Goal: Task Accomplishment & Management: Manage account settings

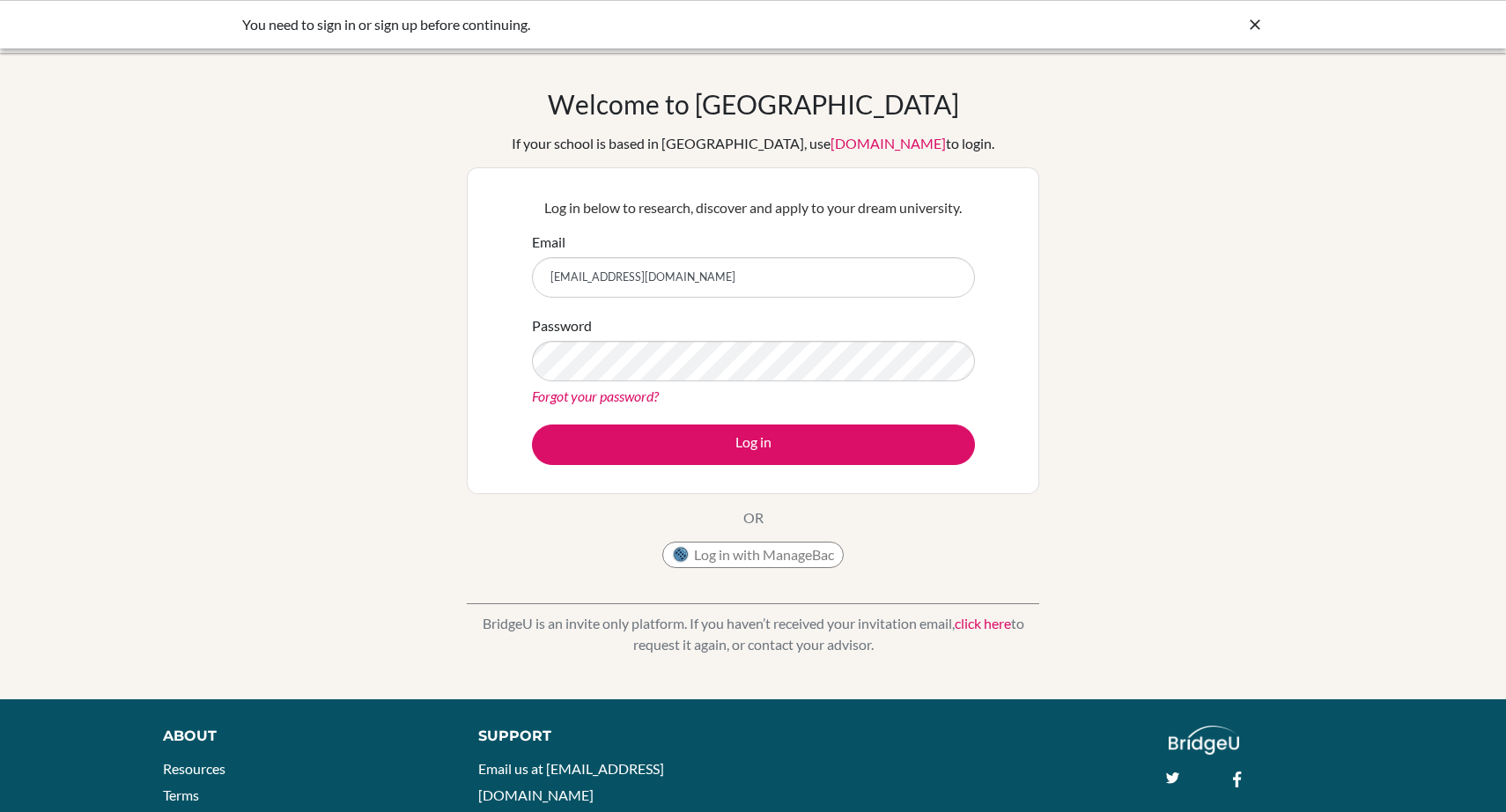
type input "[EMAIL_ADDRESS][DOMAIN_NAME]"
click at [992, 238] on div "Log in below to research, discover and apply to your dream university. Email [E…" at bounding box center [753, 331] width 572 height 327
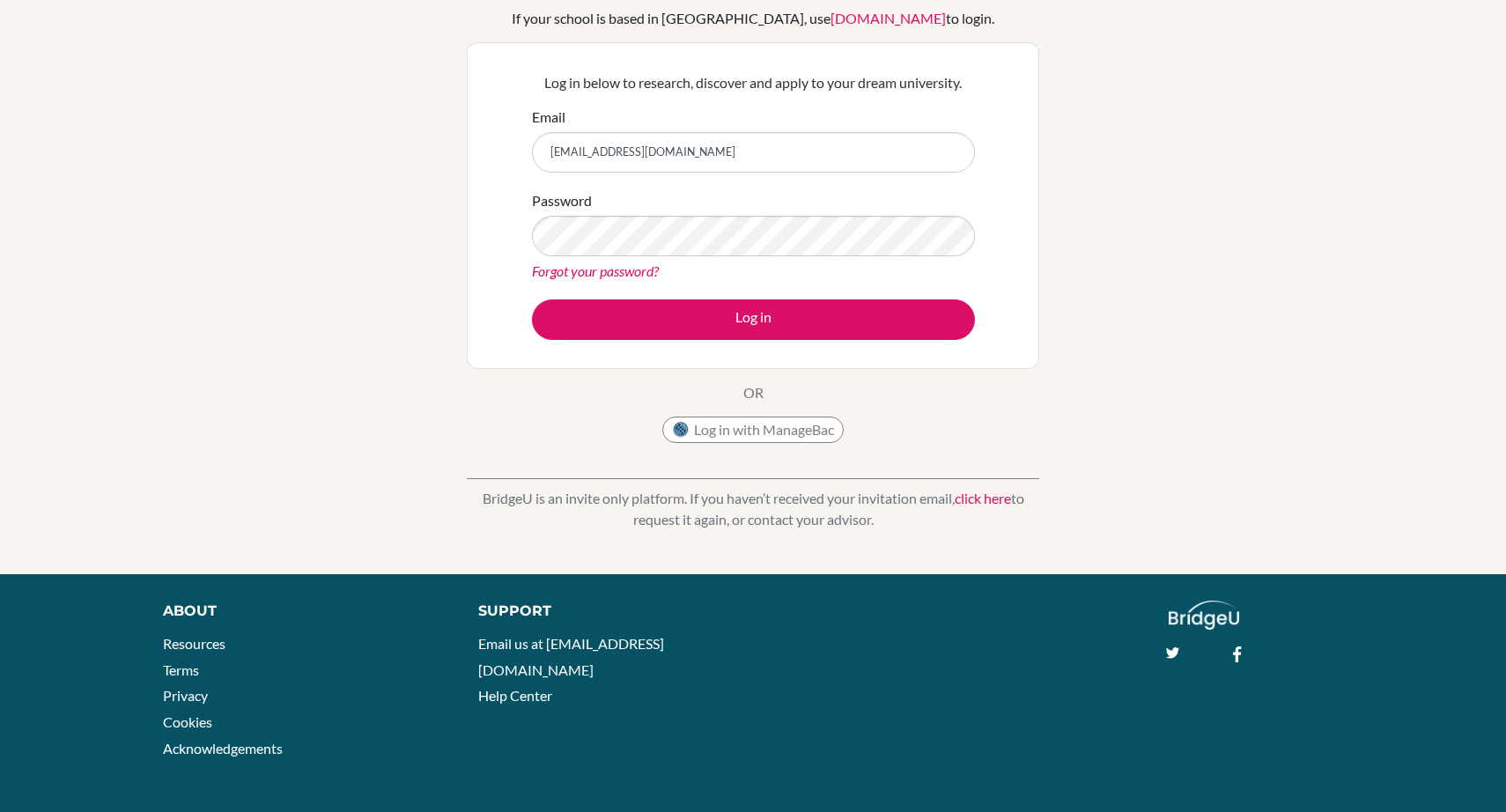
scroll to position [124, 0]
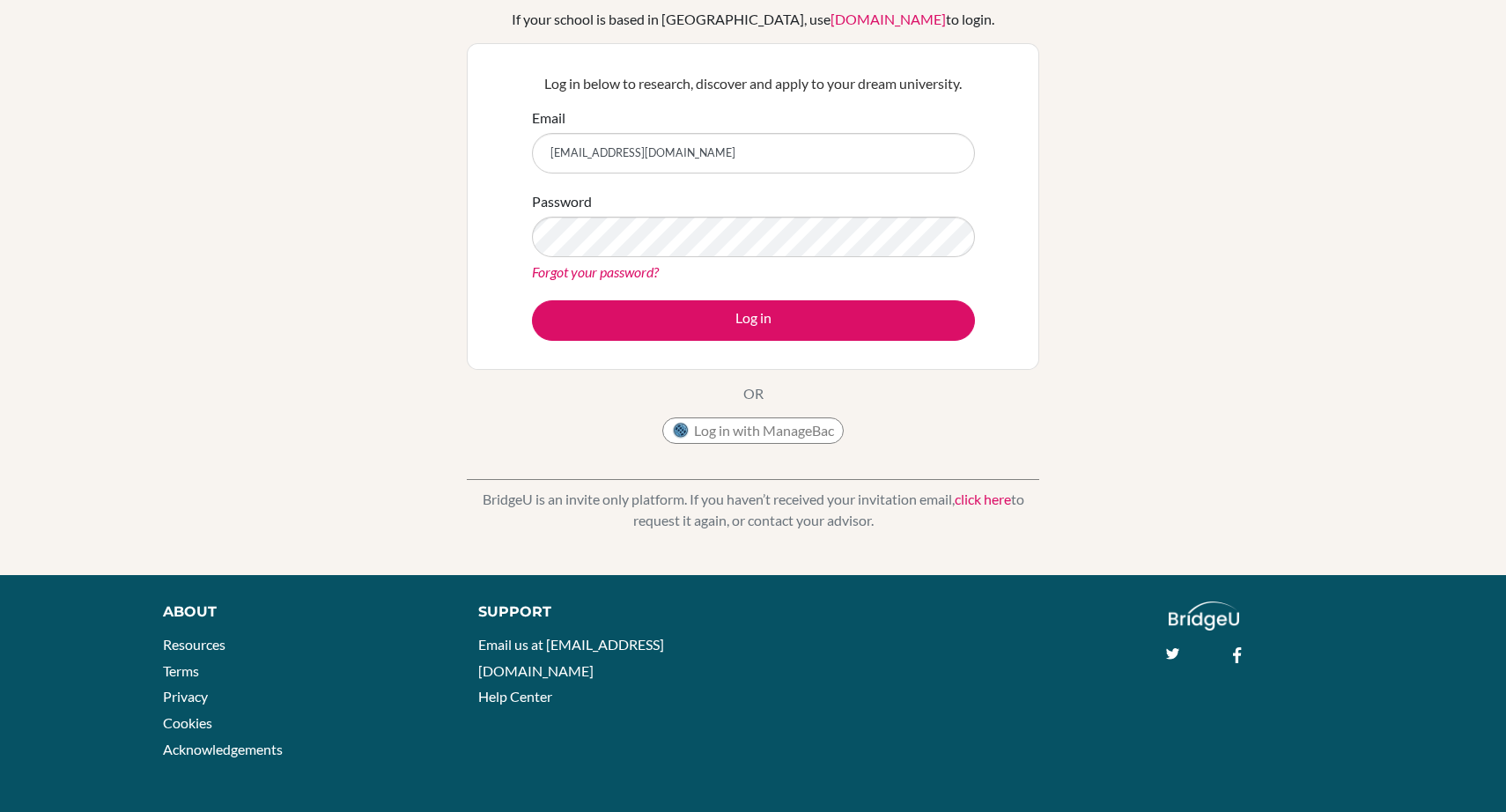
click at [966, 500] on link "click here" at bounding box center [983, 499] width 56 height 17
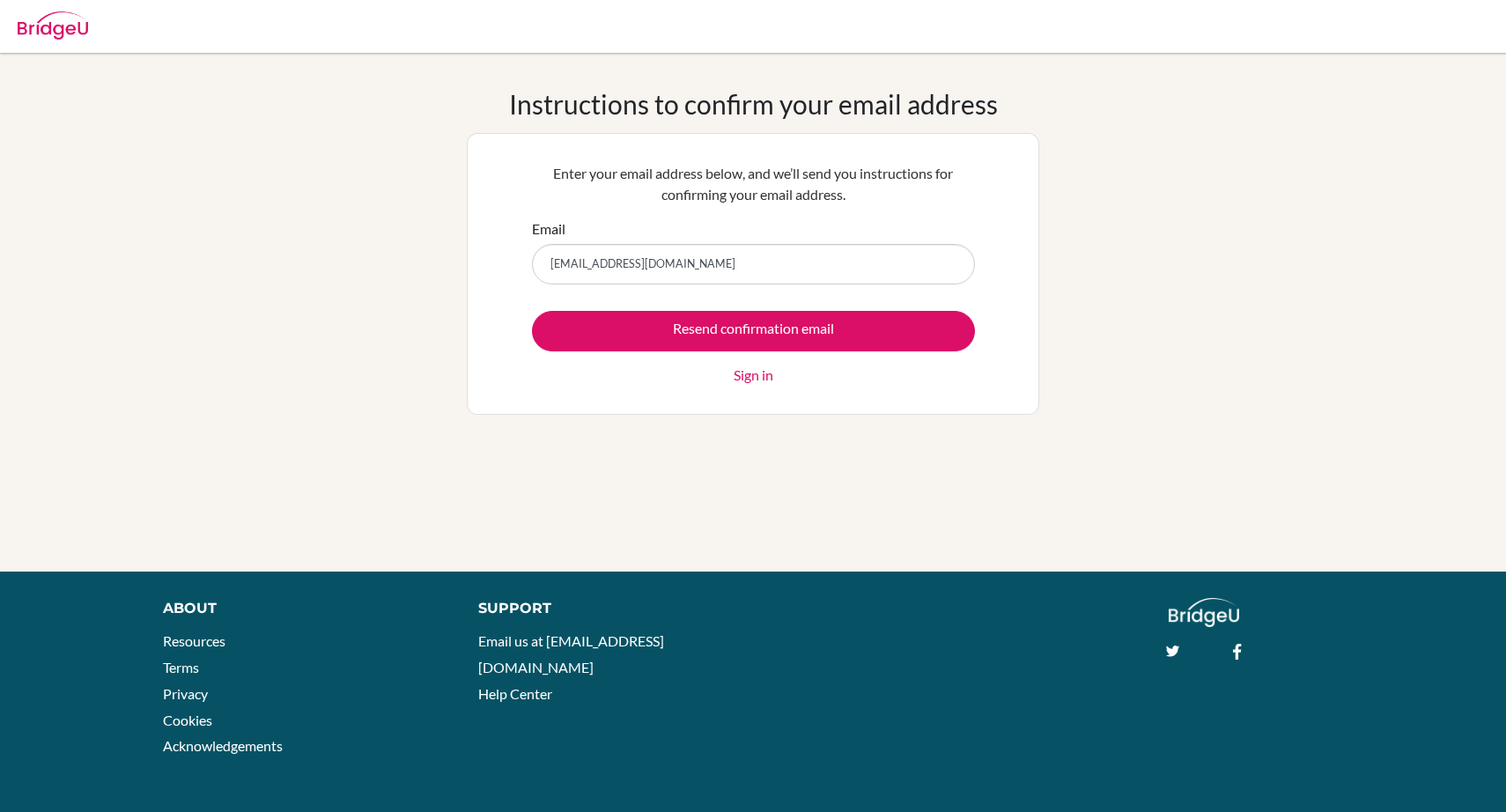
click at [618, 262] on input "[EMAIL_ADDRESS][DOMAIN_NAME]" at bounding box center [753, 263] width 444 height 41
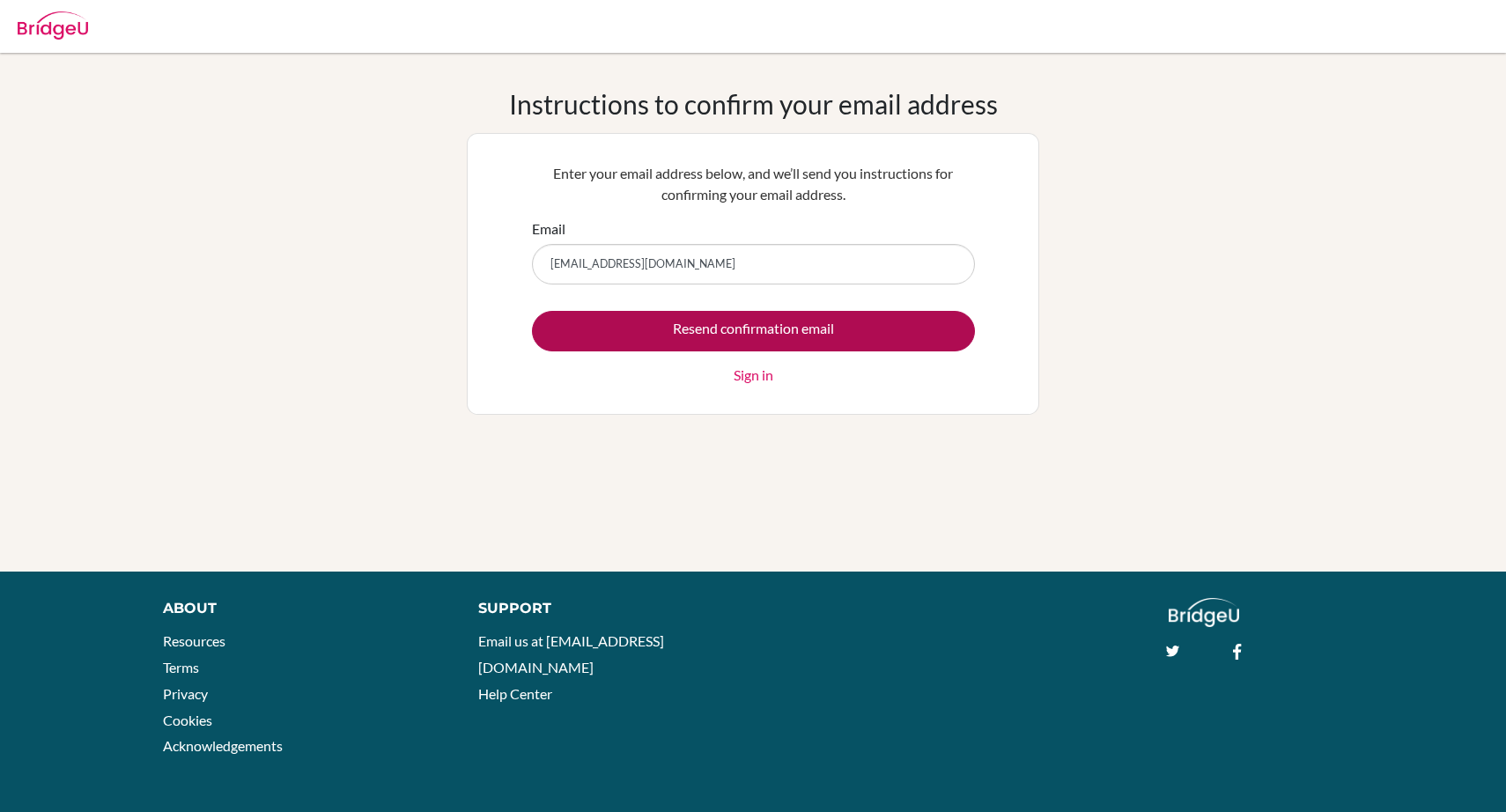
type input "Abuselek@gmail.com"
click at [666, 323] on input "Resend confirmation email" at bounding box center [753, 331] width 444 height 41
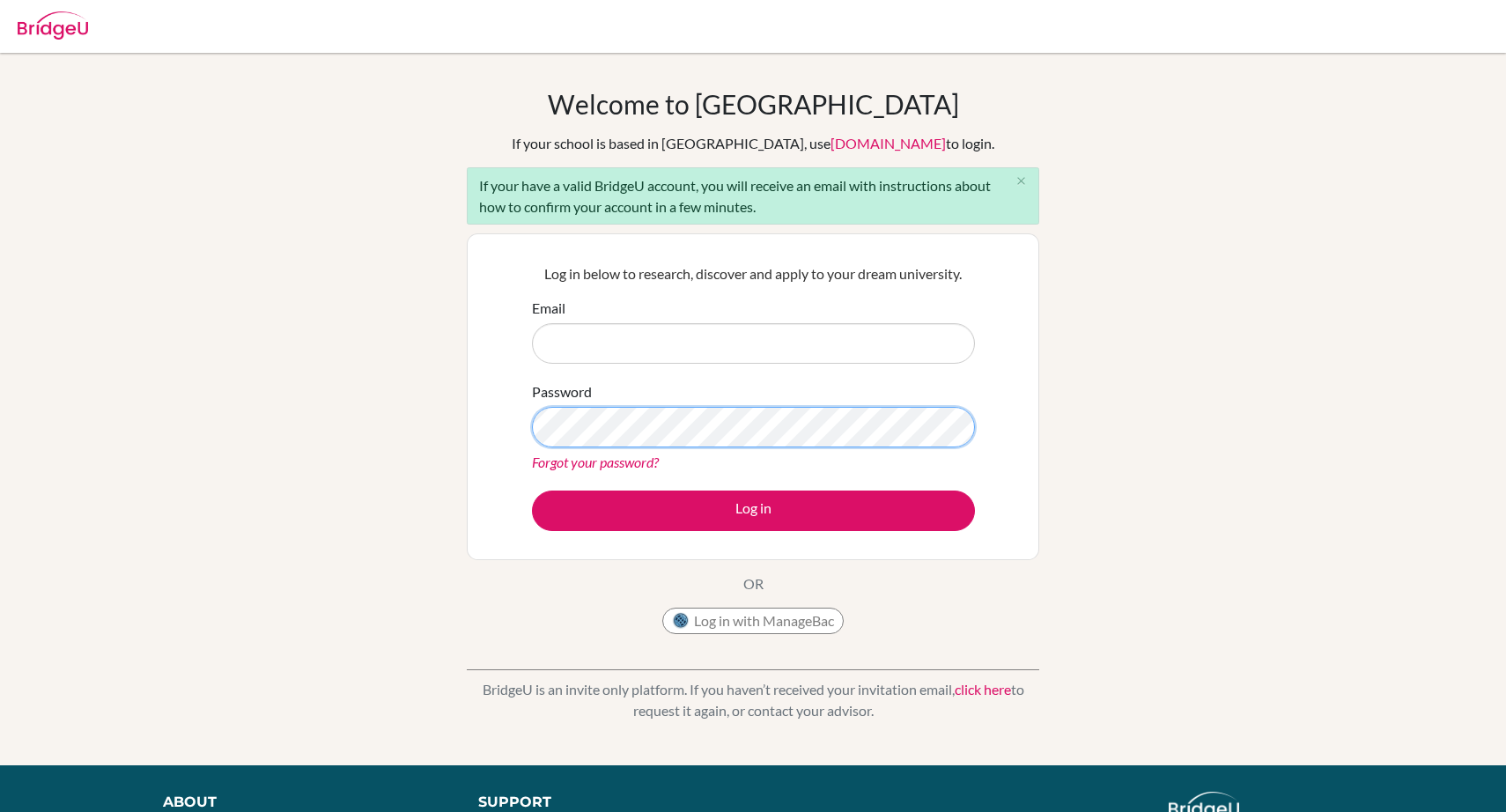
click at [407, 403] on div "Welcome to [GEOGRAPHIC_DATA] If your school is based in [GEOGRAPHIC_DATA], use …" at bounding box center [753, 409] width 1506 height 642
click at [780, 633] on button "Log in with ManageBac" at bounding box center [753, 621] width 181 height 27
click at [780, 617] on button "Log in with ManageBac" at bounding box center [753, 621] width 181 height 27
